Goal: Find specific page/section: Find specific page/section

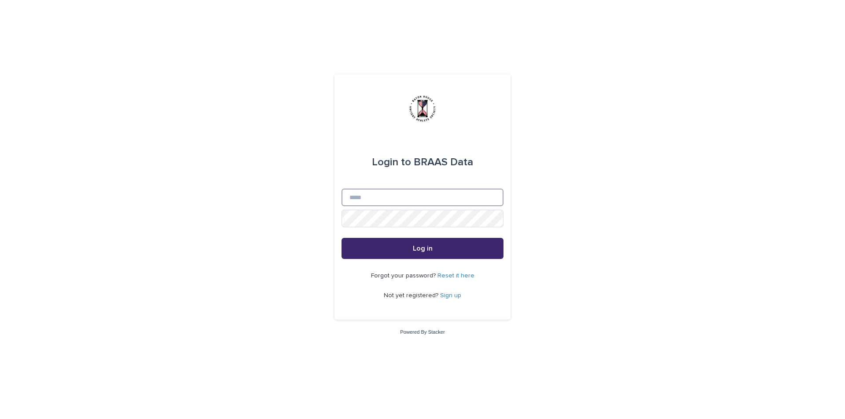
type input "**********"
click at [387, 255] on button "Log in" at bounding box center [422, 248] width 162 height 21
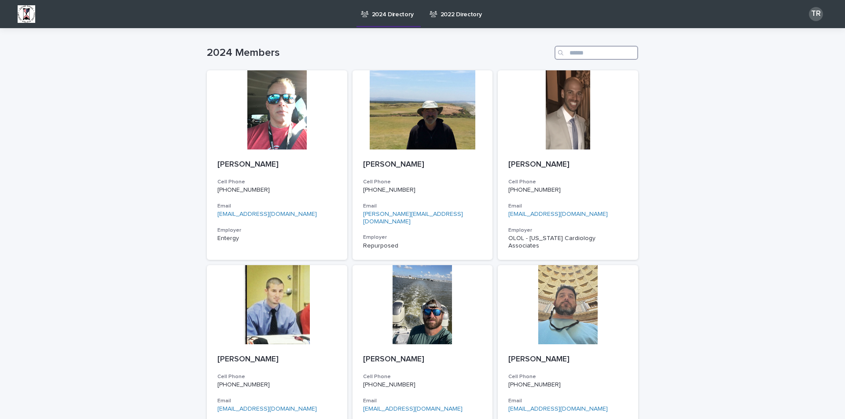
click at [596, 50] on input "Search" at bounding box center [596, 53] width 84 height 14
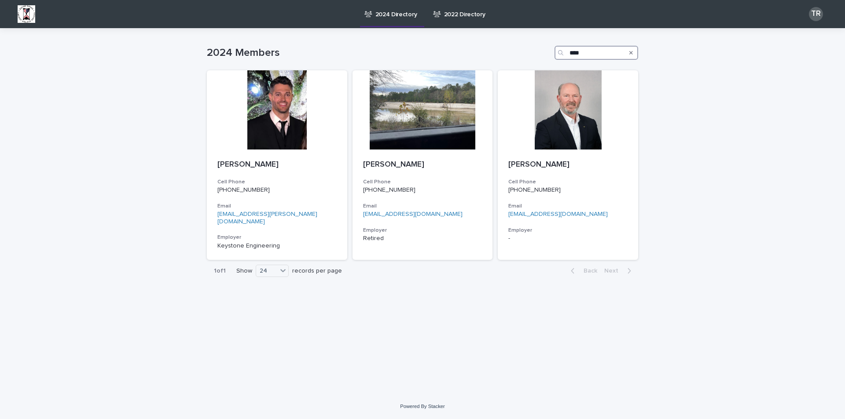
type input "****"
